Goal: Task Accomplishment & Management: Manage account settings

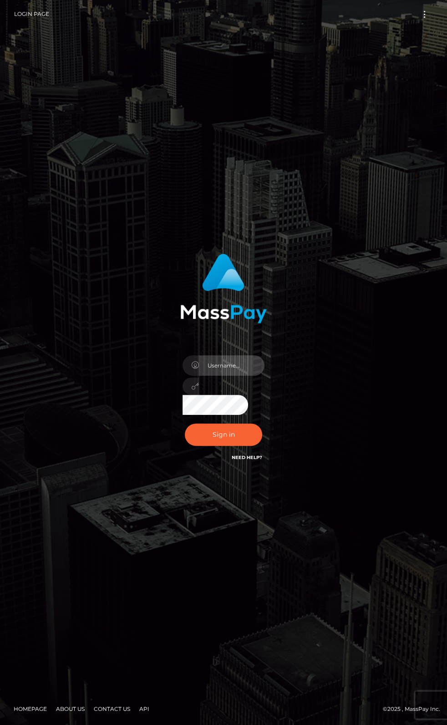
click at [227, 365] on input "text" at bounding box center [232, 365] width 66 height 20
click at [202, 433] on button "Sign in" at bounding box center [223, 434] width 77 height 22
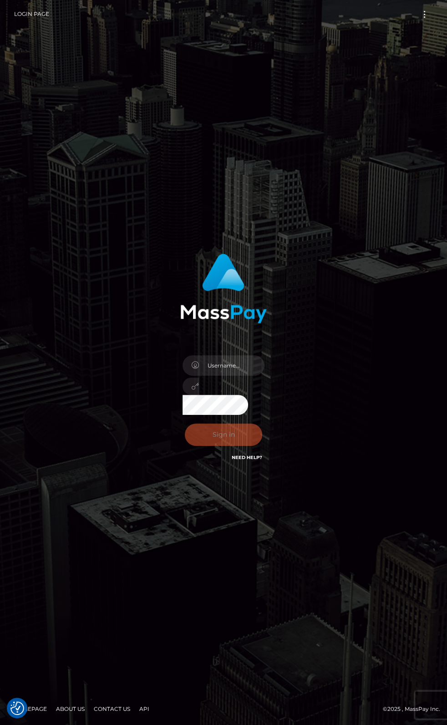
click at [223, 436] on div "Sign in Need Help?" at bounding box center [224, 438] width 96 height 41
click at [224, 371] on input "text" at bounding box center [232, 365] width 66 height 20
type input "andy.wowcan"
click at [185, 423] on button "Sign in" at bounding box center [223, 434] width 77 height 22
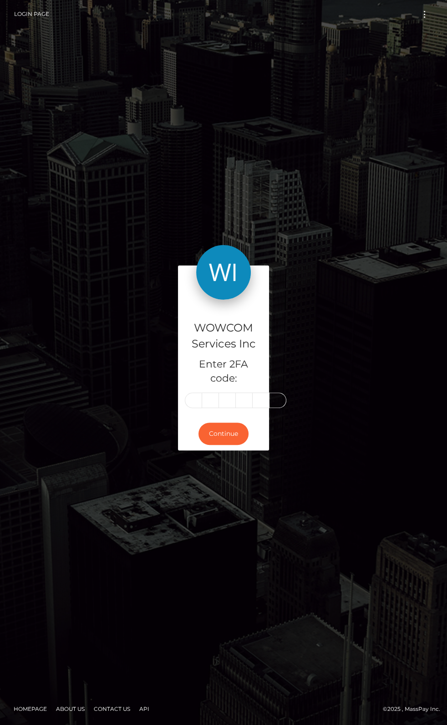
type input "3"
type input "2"
type input "8"
type input "5"
type input "8"
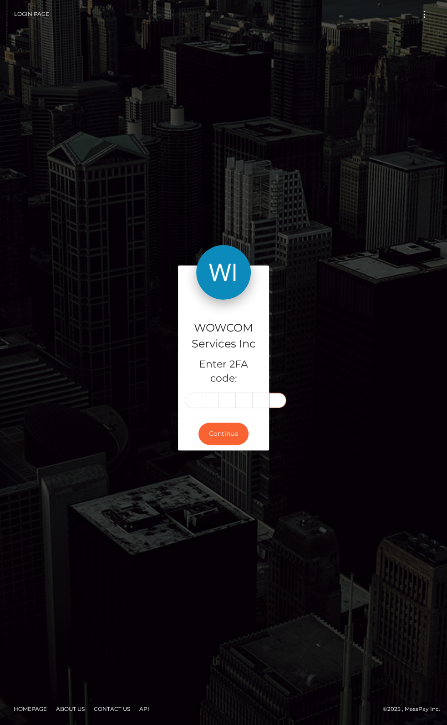
type input "5"
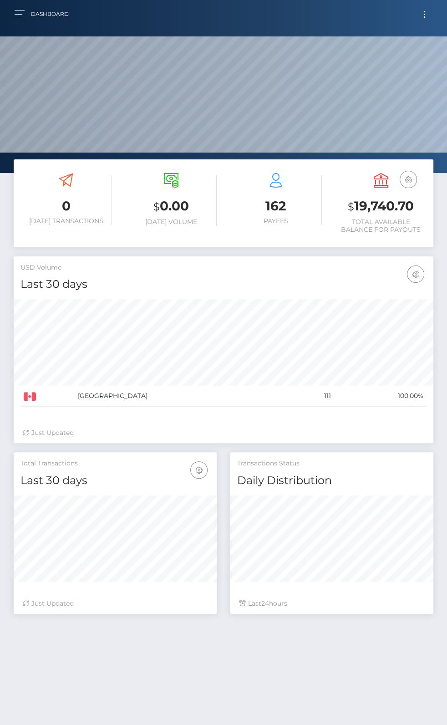
scroll to position [161, 203]
drag, startPoint x: 353, startPoint y: 207, endPoint x: 415, endPoint y: 203, distance: 61.5
click at [415, 203] on h3 "$ 19,740.70" at bounding box center [380, 206] width 91 height 19
copy h3 "19,740.70"
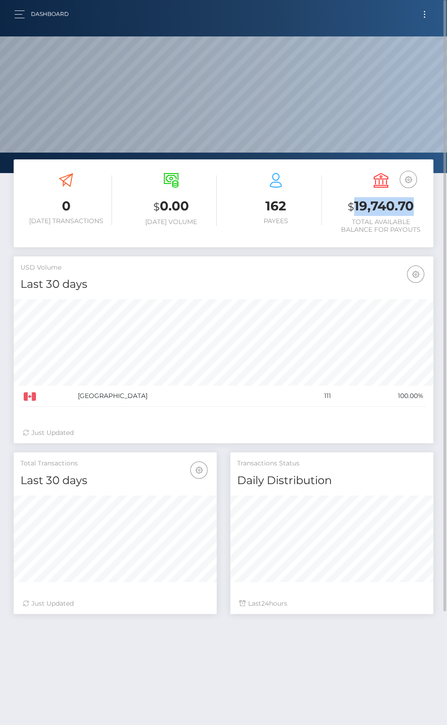
click at [420, 10] on button "Toggle navigation" at bounding box center [424, 14] width 17 height 12
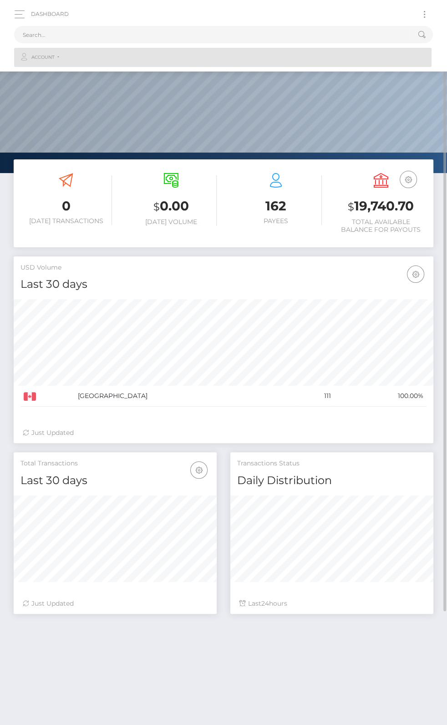
click at [279, 63] on link "Account" at bounding box center [222, 57] width 417 height 19
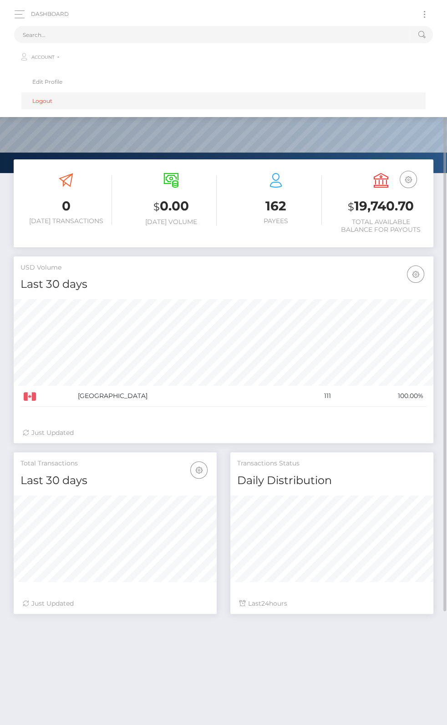
click at [45, 98] on link "Logout" at bounding box center [223, 100] width 404 height 17
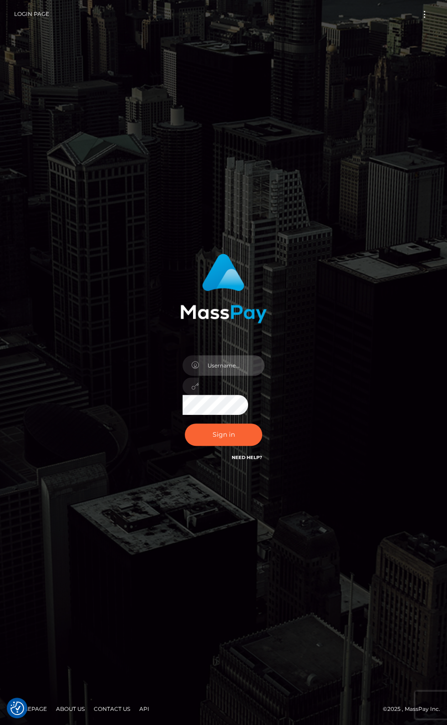
drag, startPoint x: 228, startPoint y: 366, endPoint x: 229, endPoint y: 375, distance: 9.1
click at [228, 366] on input "text" at bounding box center [232, 365] width 66 height 20
type input "[PERSON_NAME].rollacan"
click at [185, 423] on button "Sign in" at bounding box center [223, 434] width 77 height 22
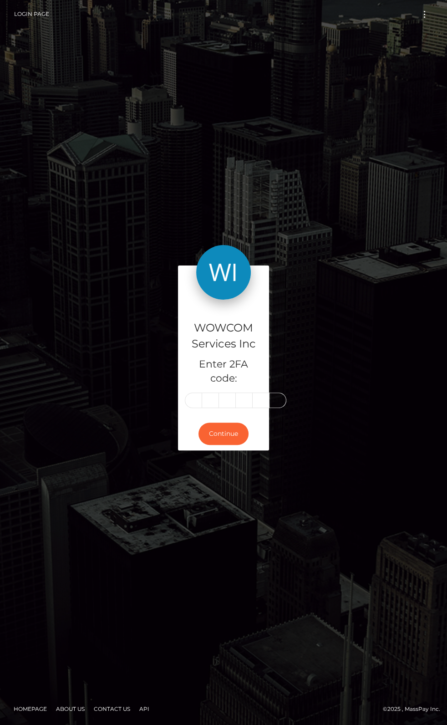
click at [198, 400] on input "text" at bounding box center [193, 399] width 17 height 15
type input "1"
type input "7"
type input "6"
type input "3"
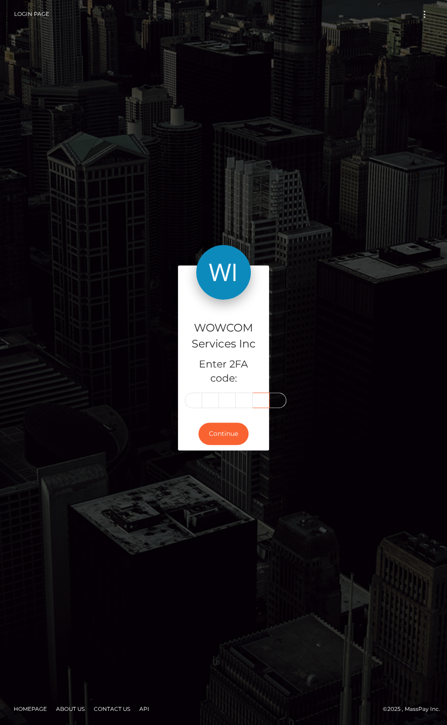
type input "1"
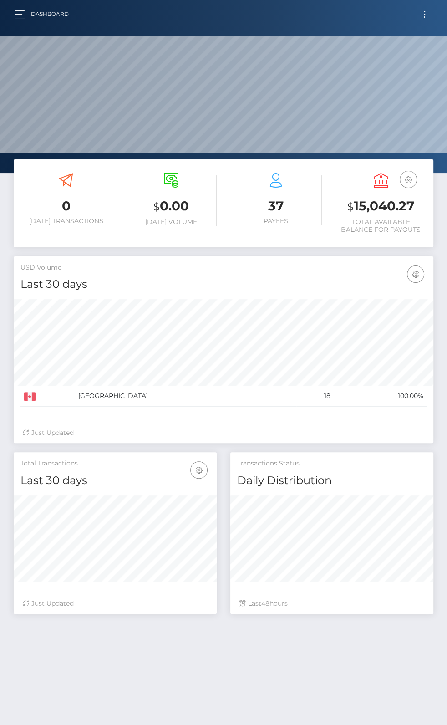
scroll to position [161, 203]
drag, startPoint x: 355, startPoint y: 206, endPoint x: 413, endPoint y: 207, distance: 58.3
click at [413, 207] on h3 "$ 15,040.27" at bounding box center [380, 206] width 91 height 19
copy h3 "15,040.27"
